Goal: Transaction & Acquisition: Purchase product/service

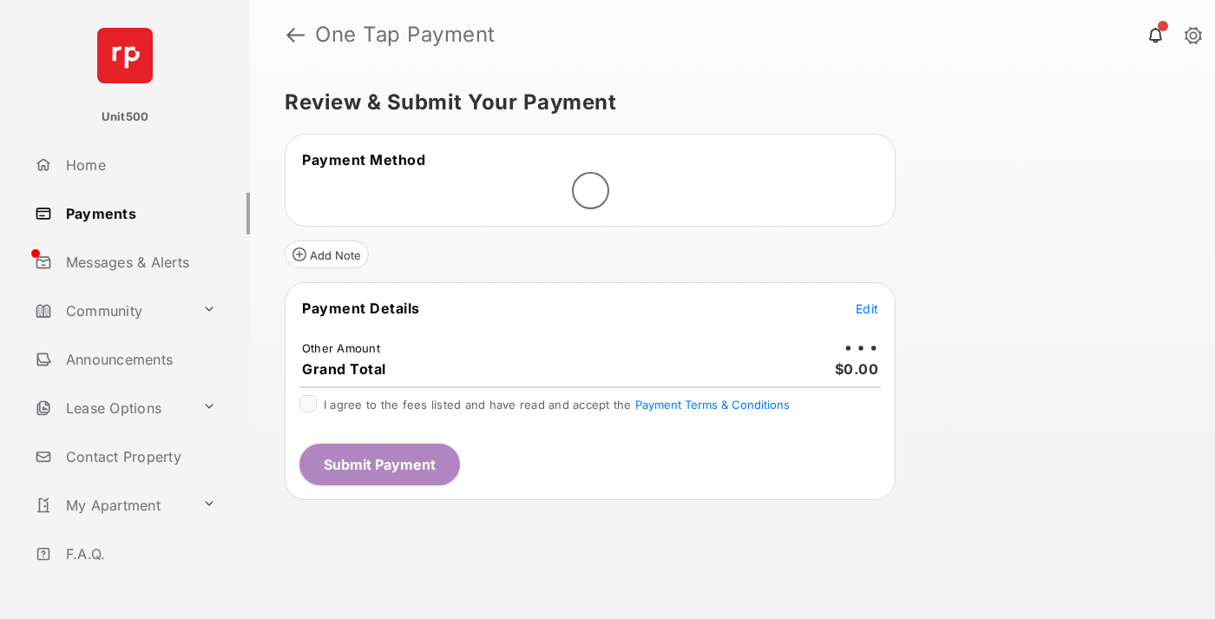
click at [867, 308] on span "Edit" at bounding box center [867, 308] width 23 height 15
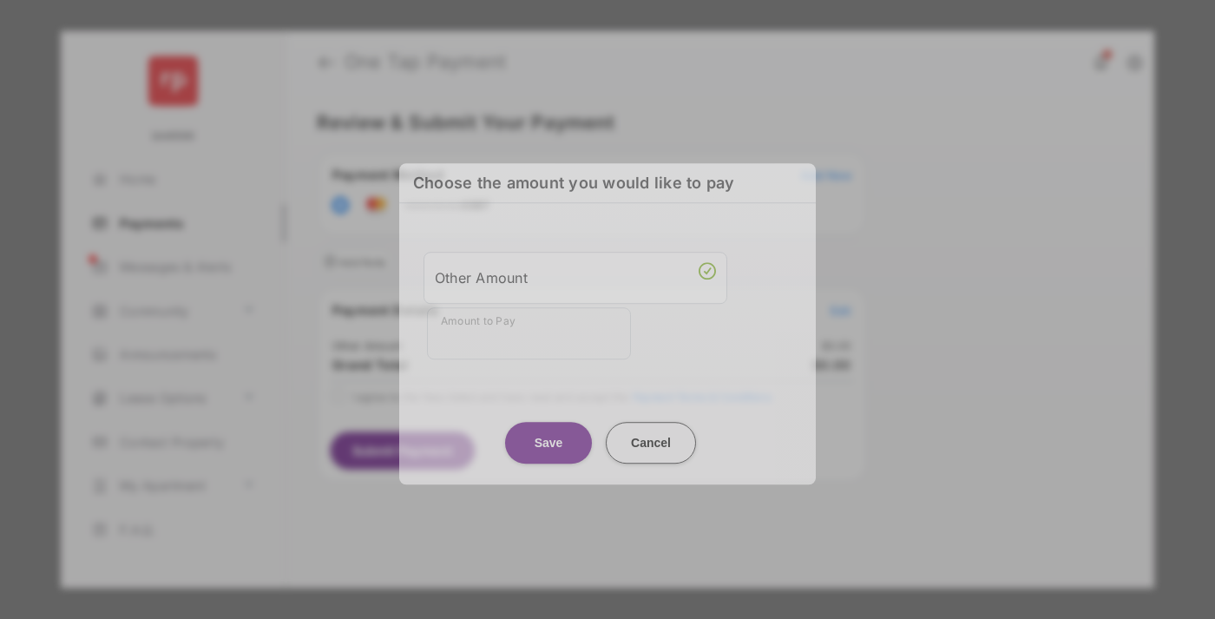
click at [575, 272] on div "Other Amount" at bounding box center [575, 278] width 281 height 30
type input "****"
click at [548, 430] on button "Save" at bounding box center [548, 443] width 87 height 42
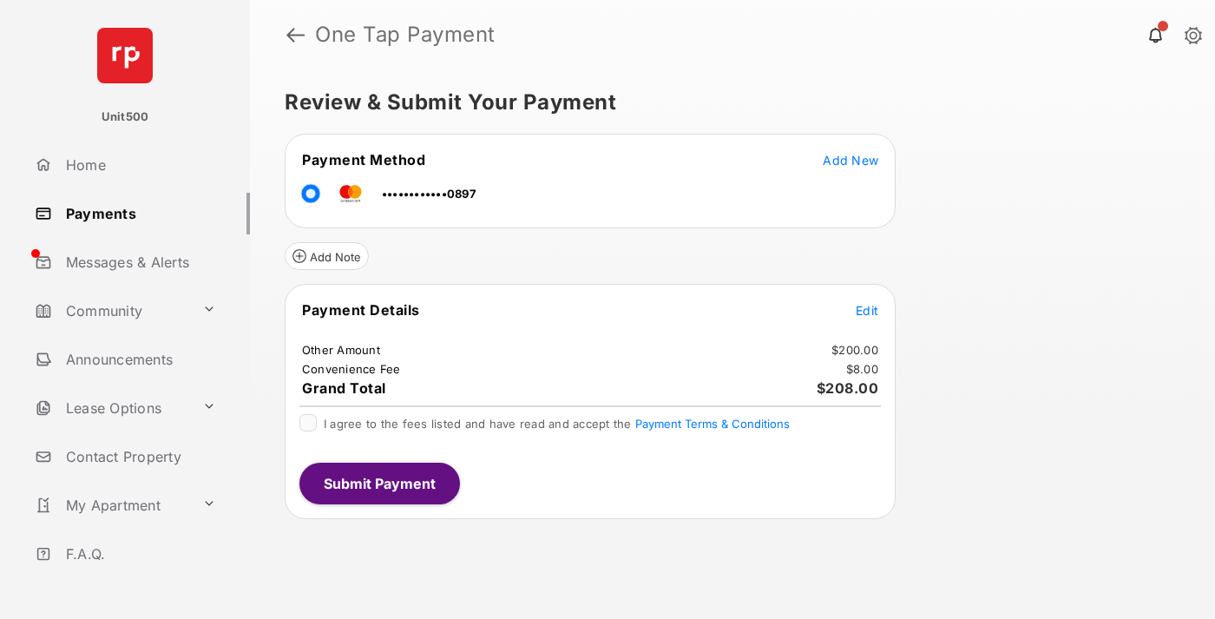
click at [867, 310] on span "Edit" at bounding box center [867, 310] width 23 height 15
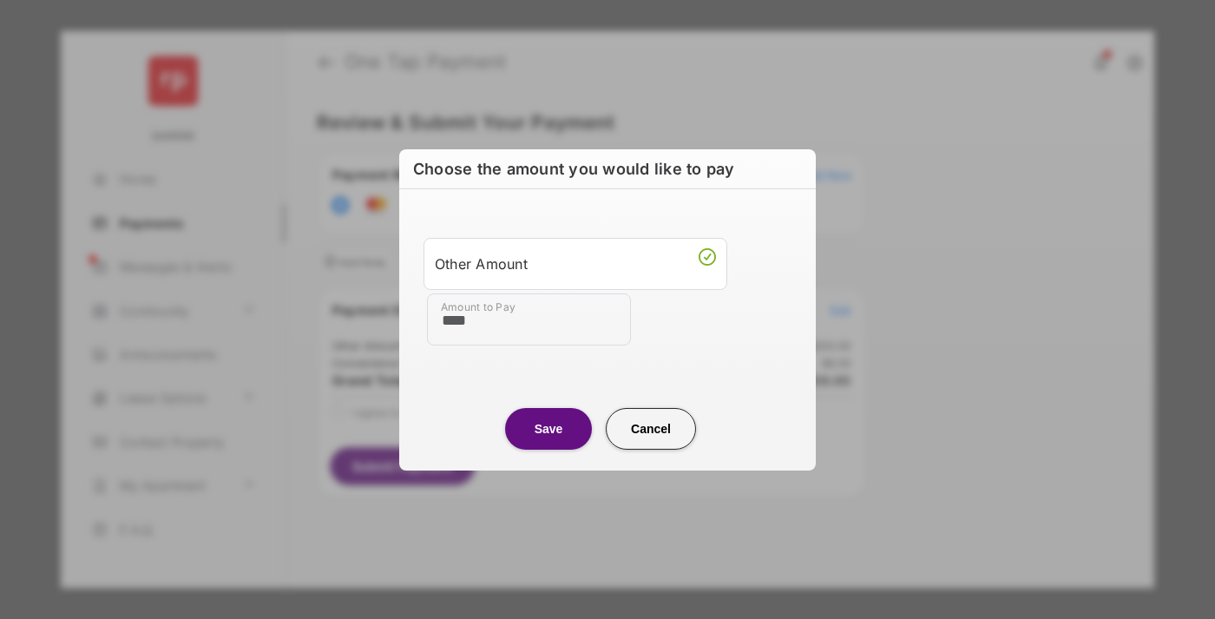
click at [548, 428] on button "Save" at bounding box center [548, 428] width 87 height 42
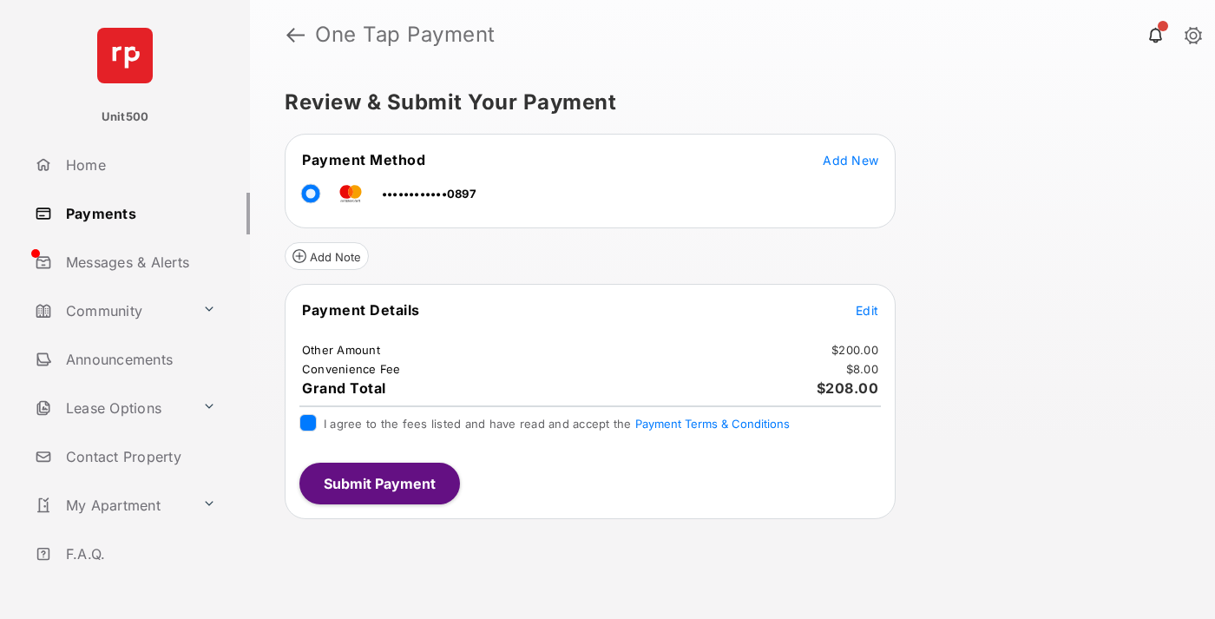
click at [378, 482] on button "Submit Payment" at bounding box center [379, 484] width 161 height 42
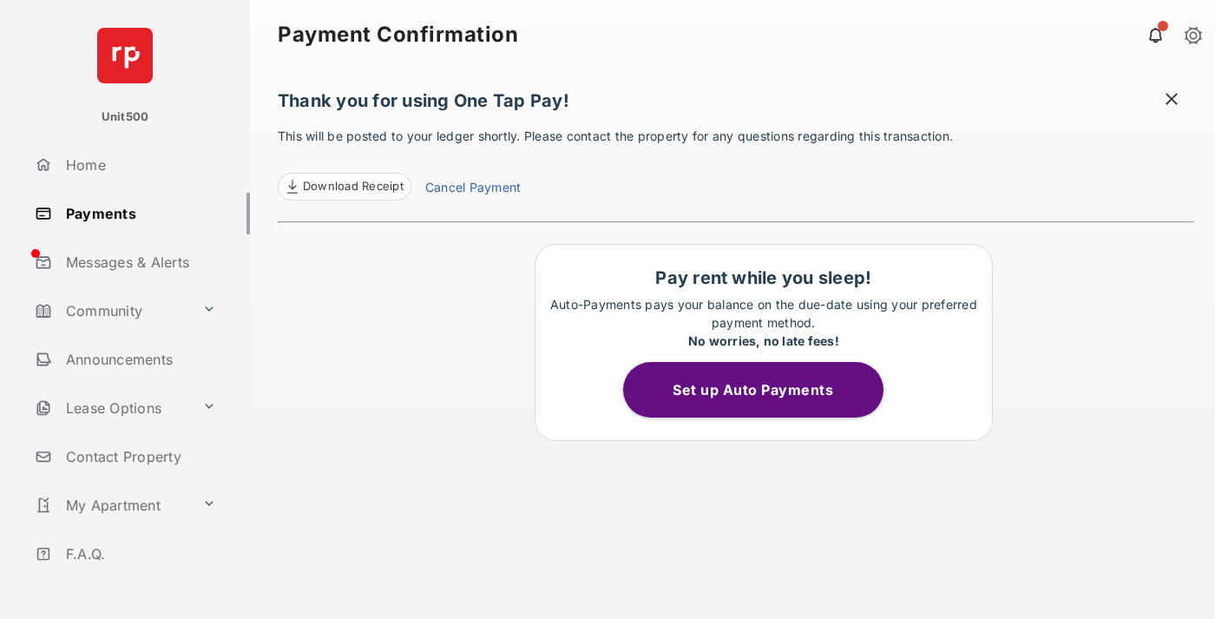
click at [1171, 101] on span at bounding box center [1171, 101] width 17 height 22
